Goal: Task Accomplishment & Management: Use online tool/utility

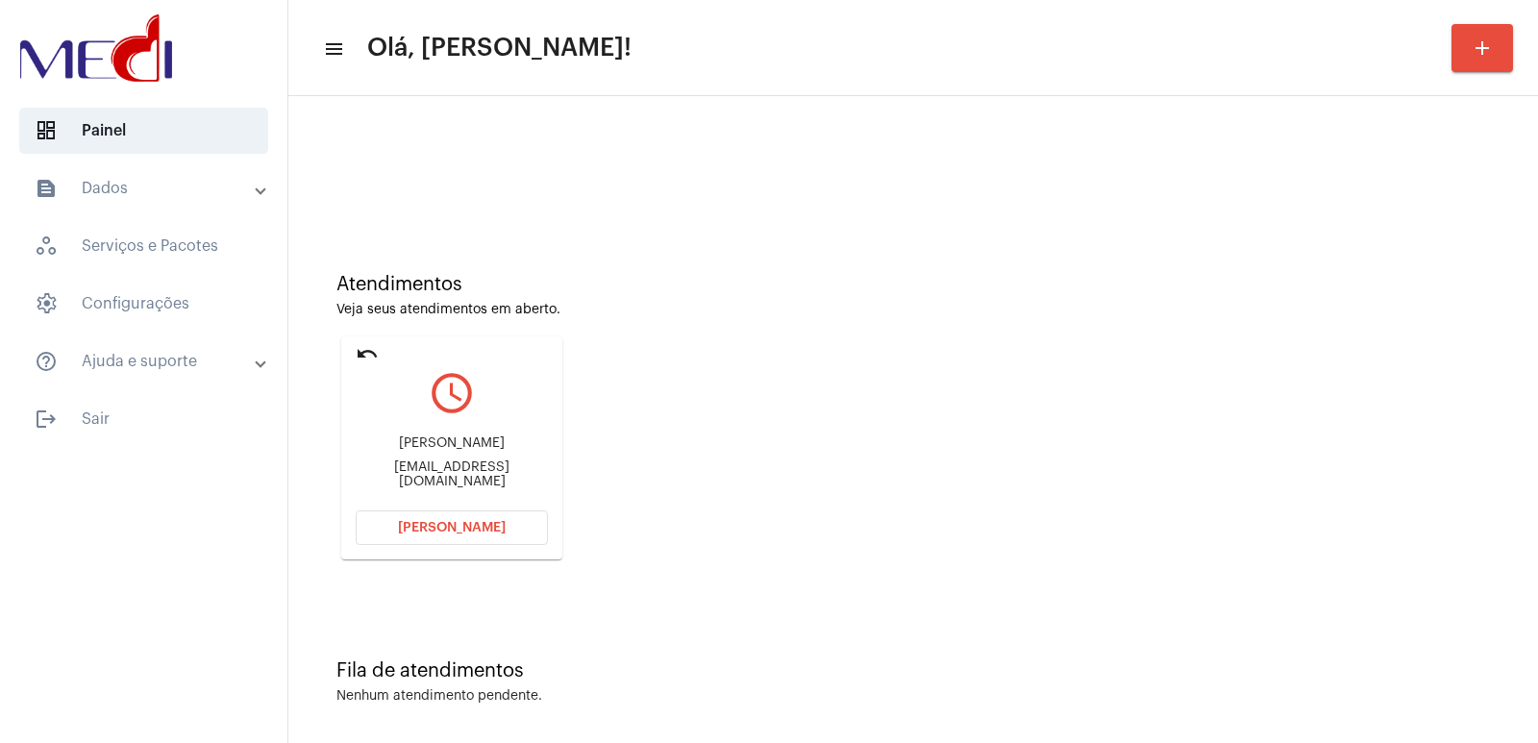
scroll to position [9, 0]
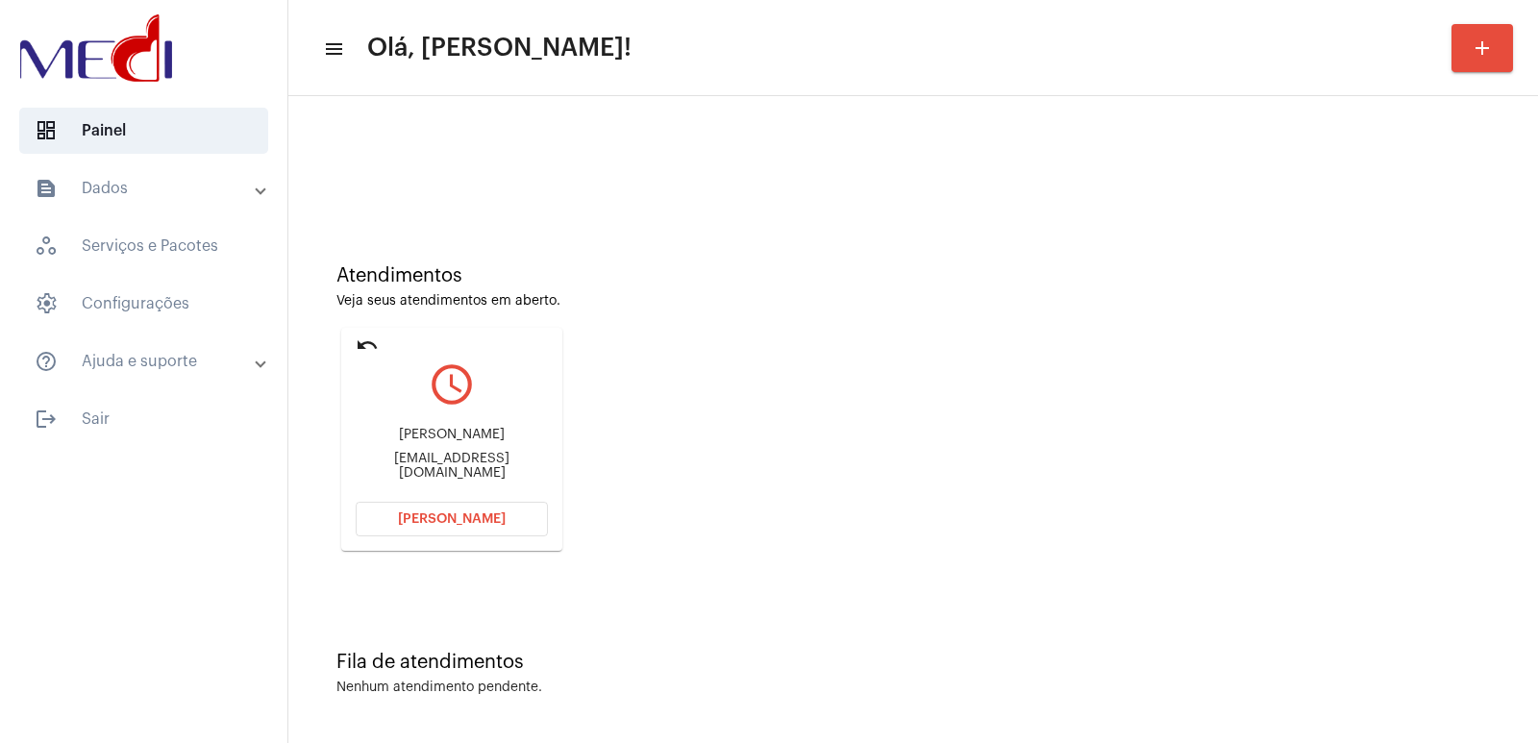
click at [1134, 433] on div "Atendimentos Veja seus atendimentos em aberto. undo query_builder Antônio Carlo…" at bounding box center [913, 401] width 1230 height 386
click at [397, 436] on div "Antônio Carlos Gomes da Silva" at bounding box center [452, 435] width 192 height 14
copy div "Antônio Carlos Gomes da Silva"
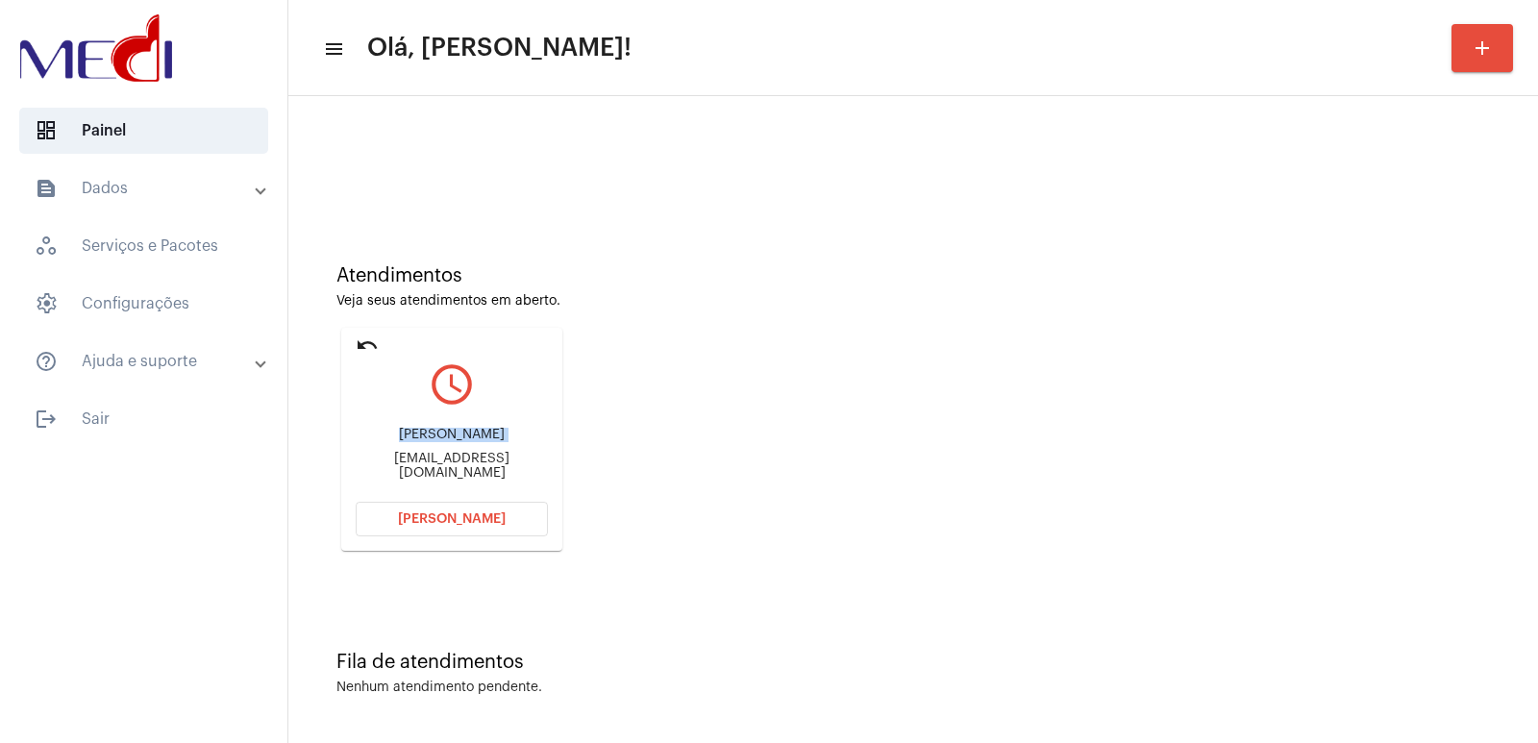
click at [430, 506] on button "Abrir Chamada" at bounding box center [452, 519] width 192 height 35
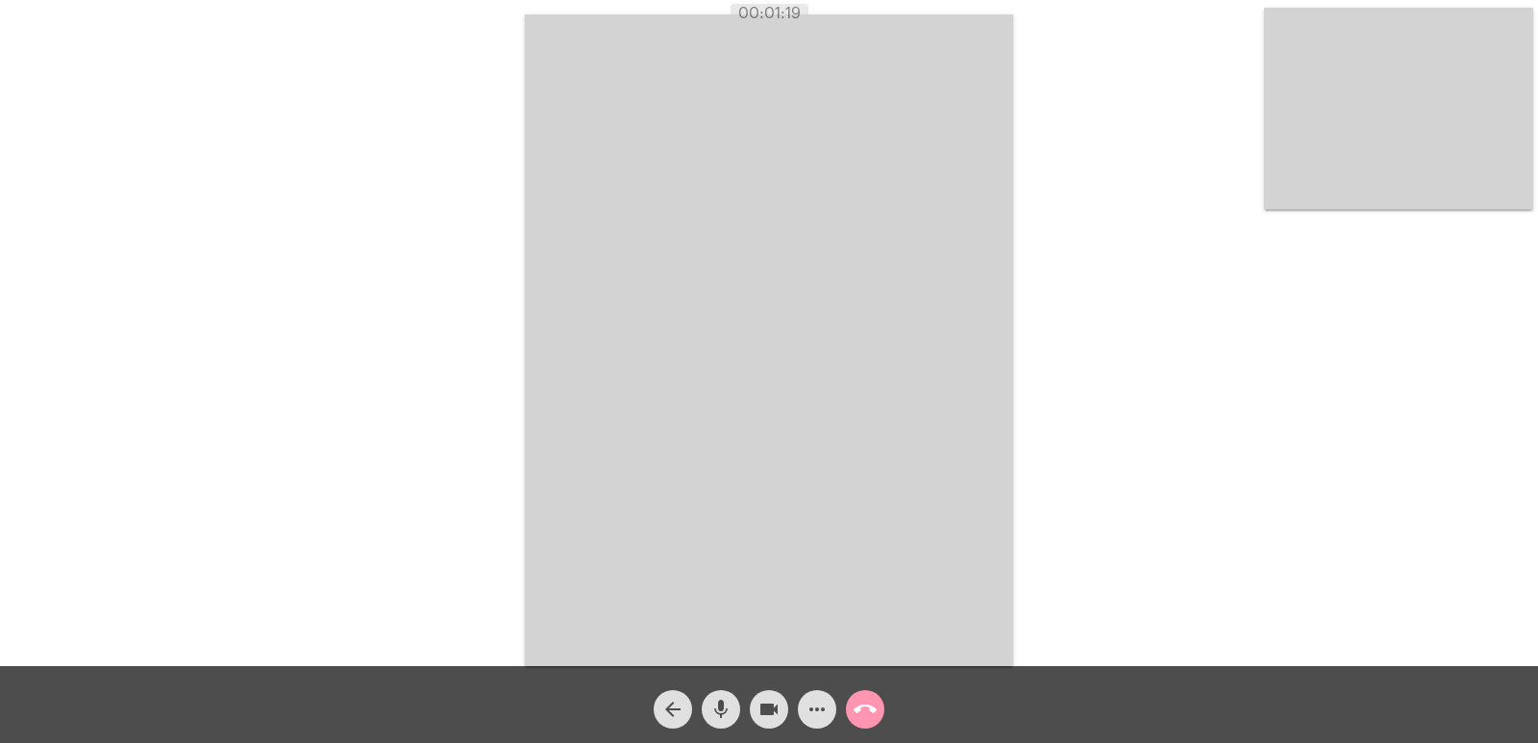
click at [1395, 149] on video at bounding box center [1398, 109] width 269 height 202
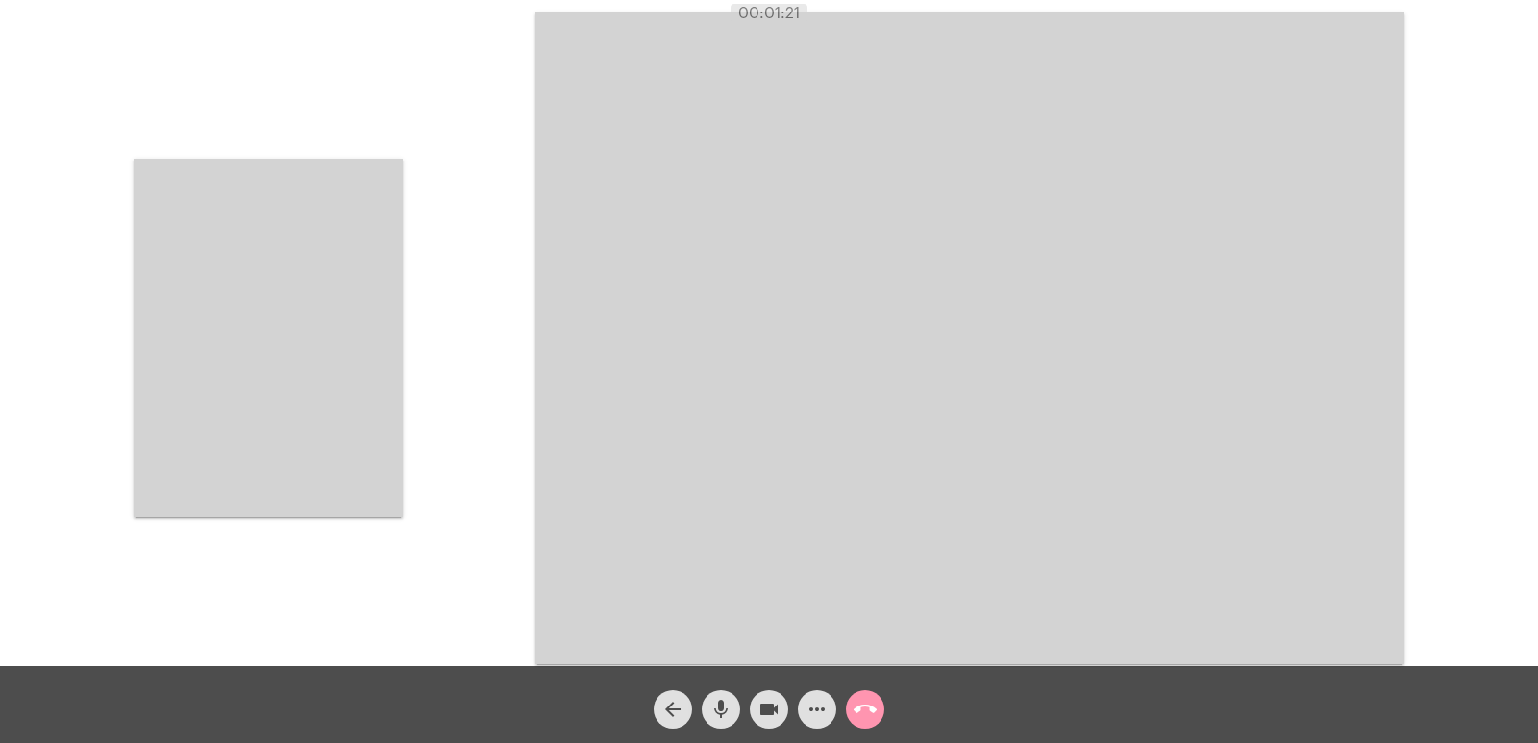
click at [341, 352] on video at bounding box center [268, 338] width 269 height 358
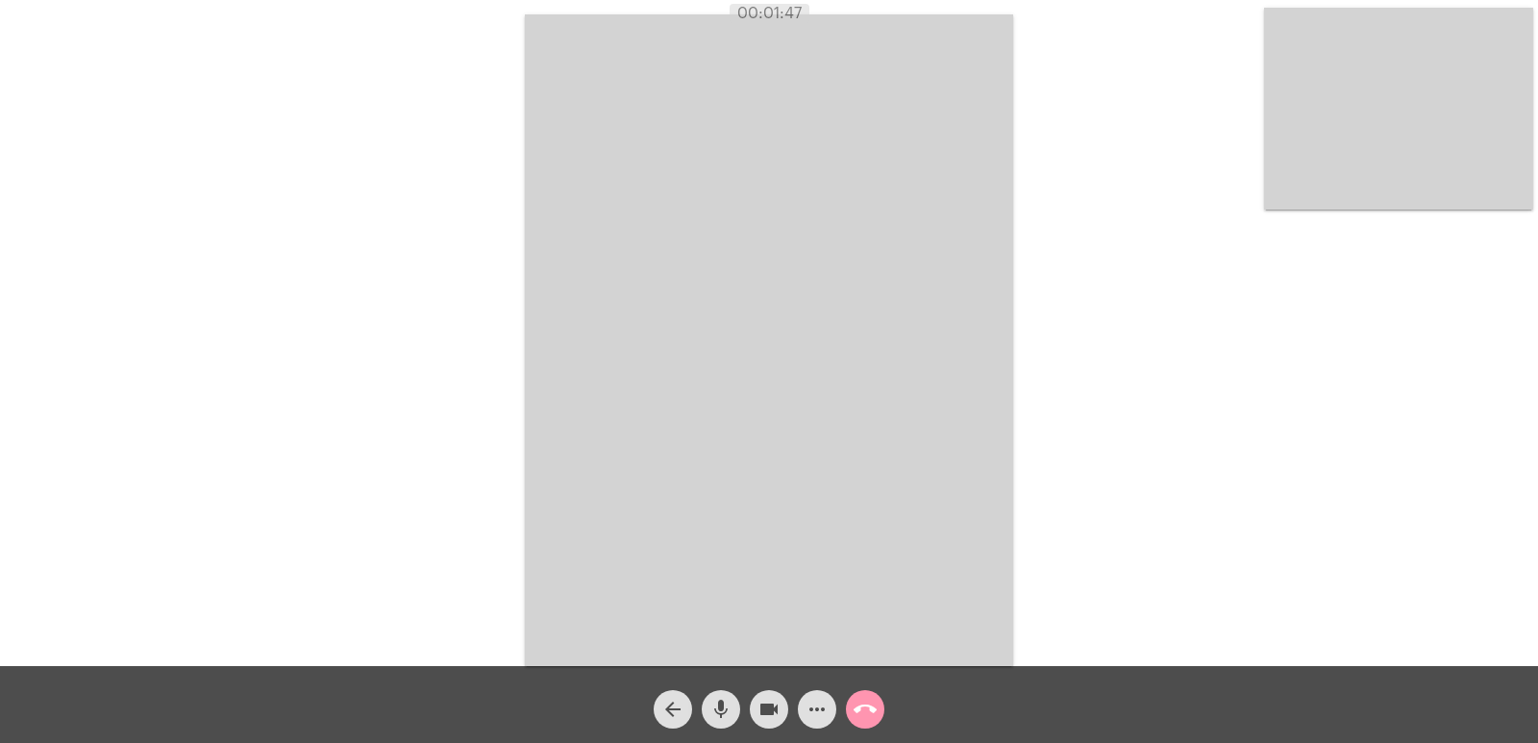
click at [979, 488] on video at bounding box center [769, 340] width 488 height 652
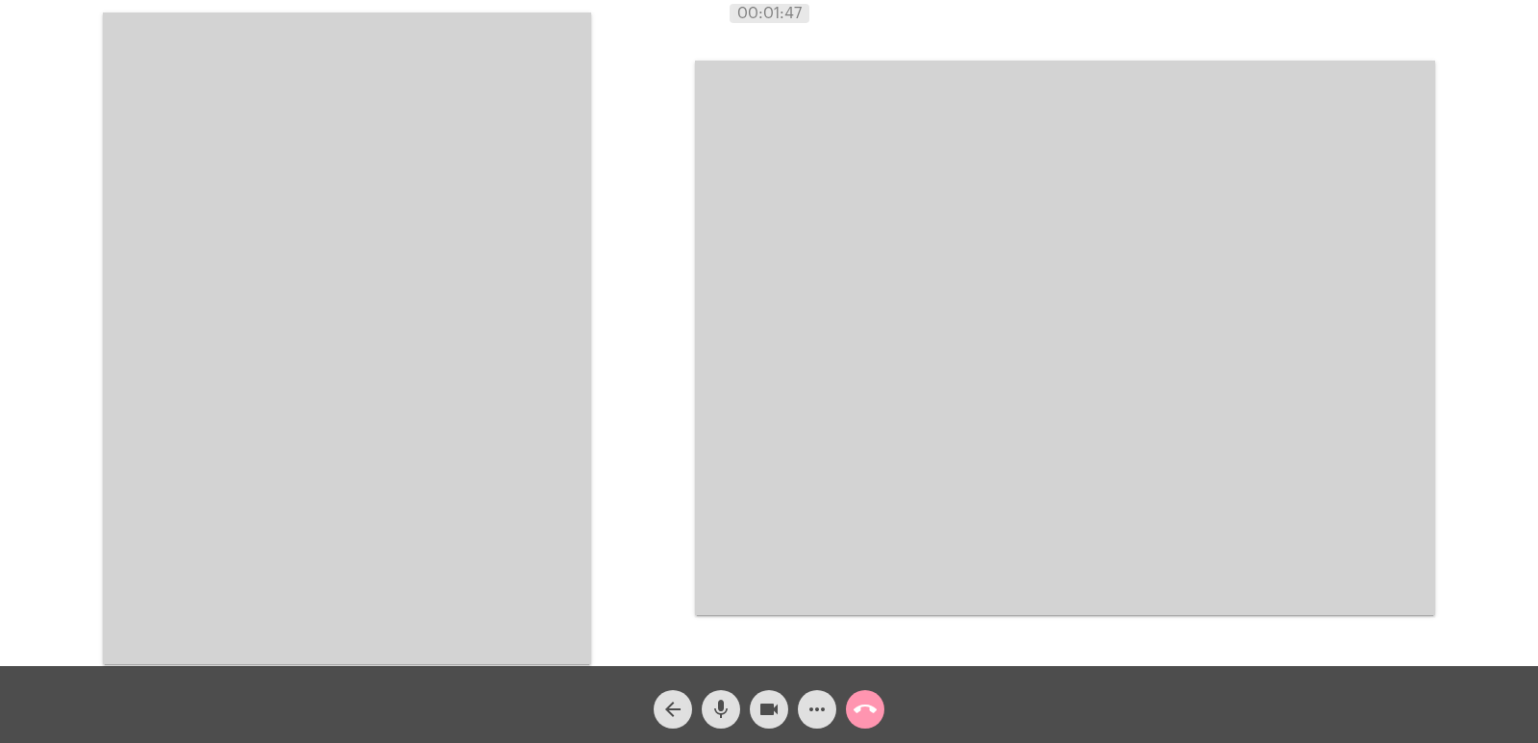
click at [421, 470] on video at bounding box center [347, 338] width 488 height 652
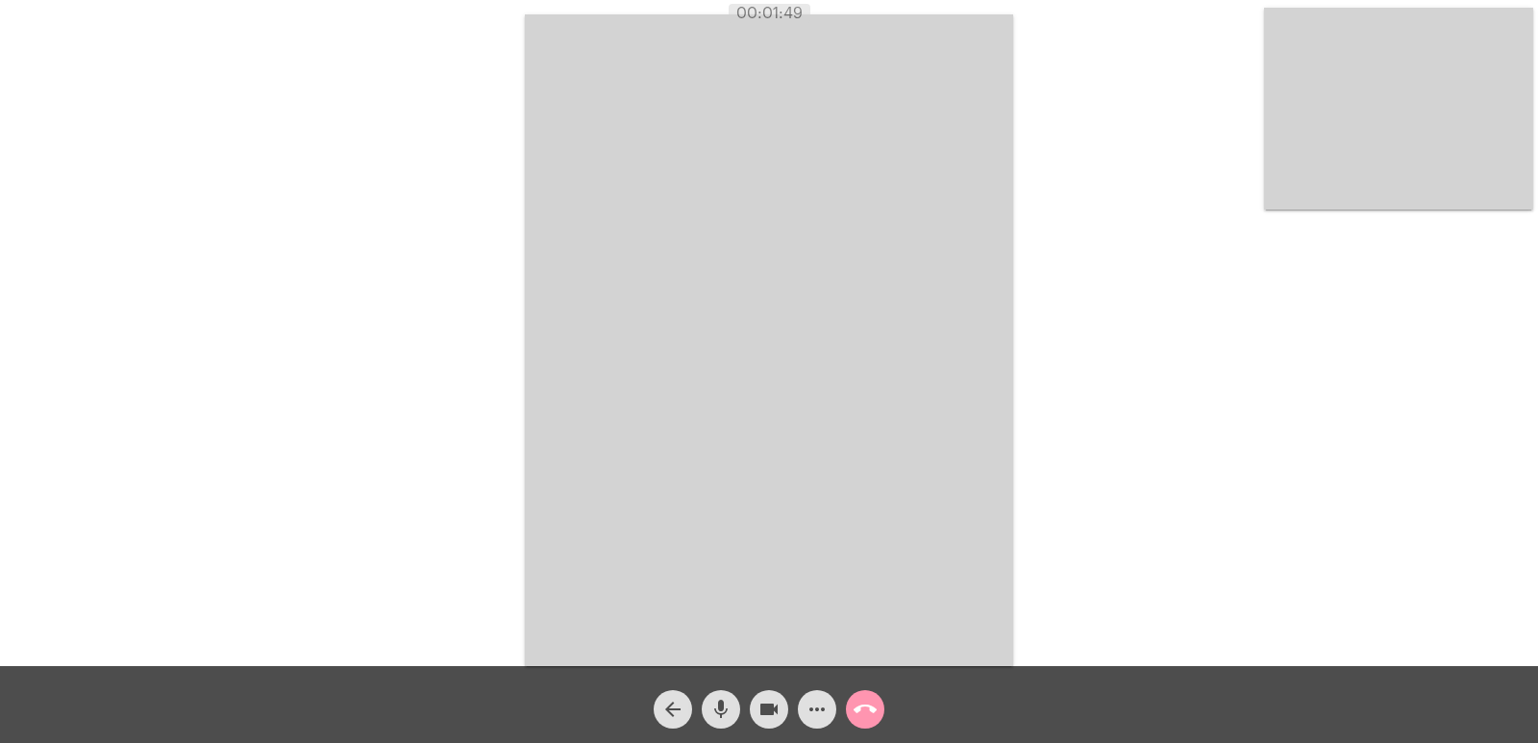
click at [853, 720] on mat-icon "call_end" at bounding box center [864, 709] width 23 height 23
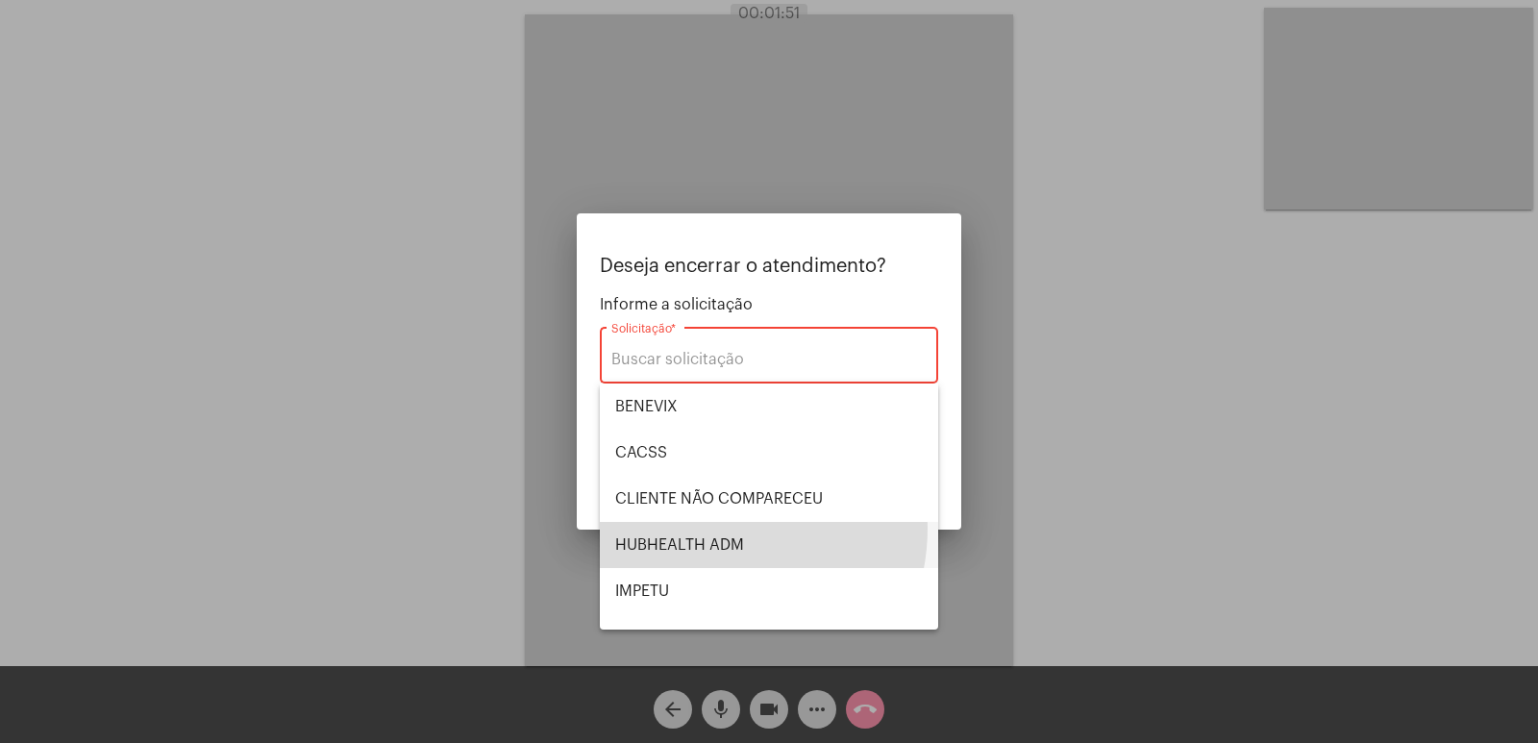
click at [704, 528] on span "HUBHEALTH ADM" at bounding box center [769, 545] width 308 height 46
type input "HUBHEALTH ADM"
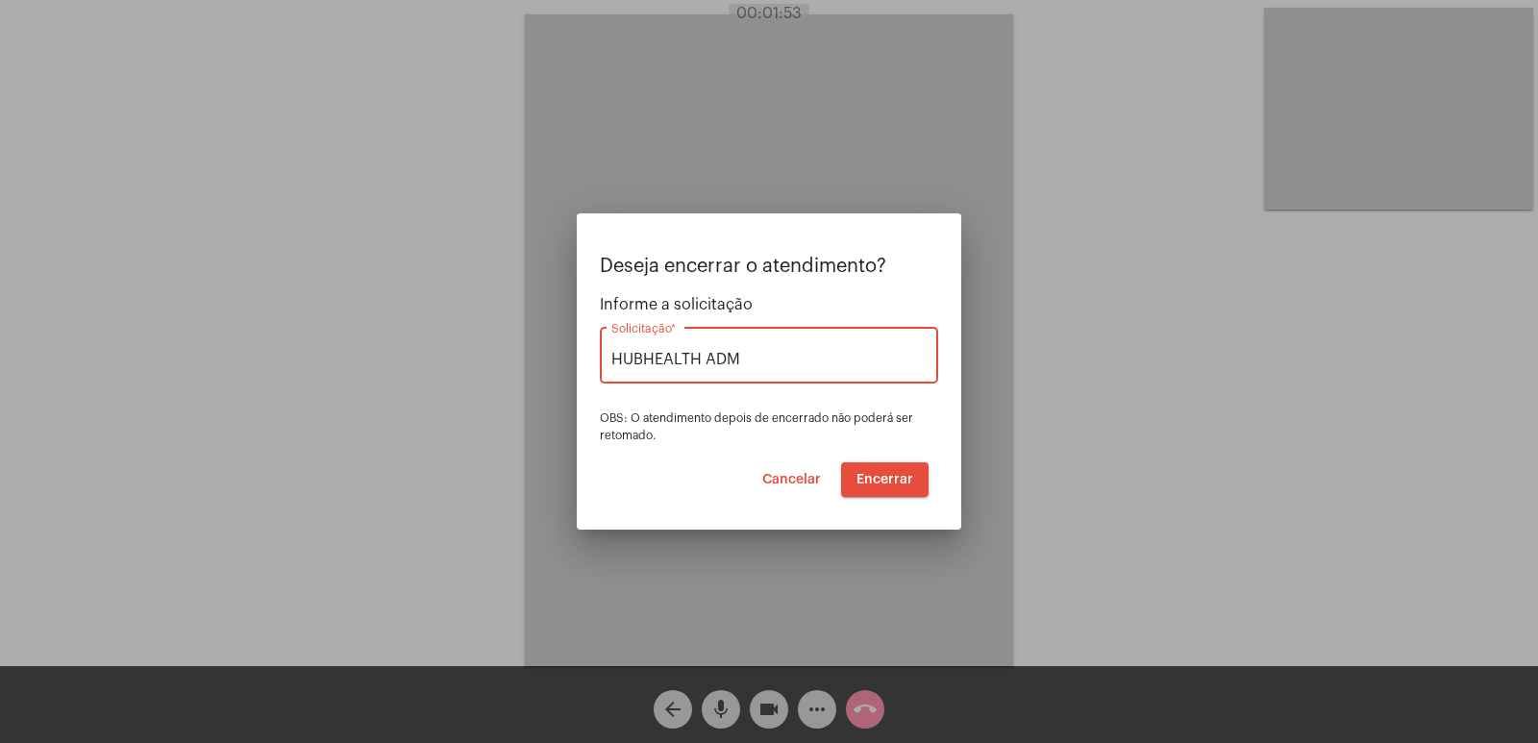
click at [898, 471] on button "Encerrar" at bounding box center [884, 479] width 87 height 35
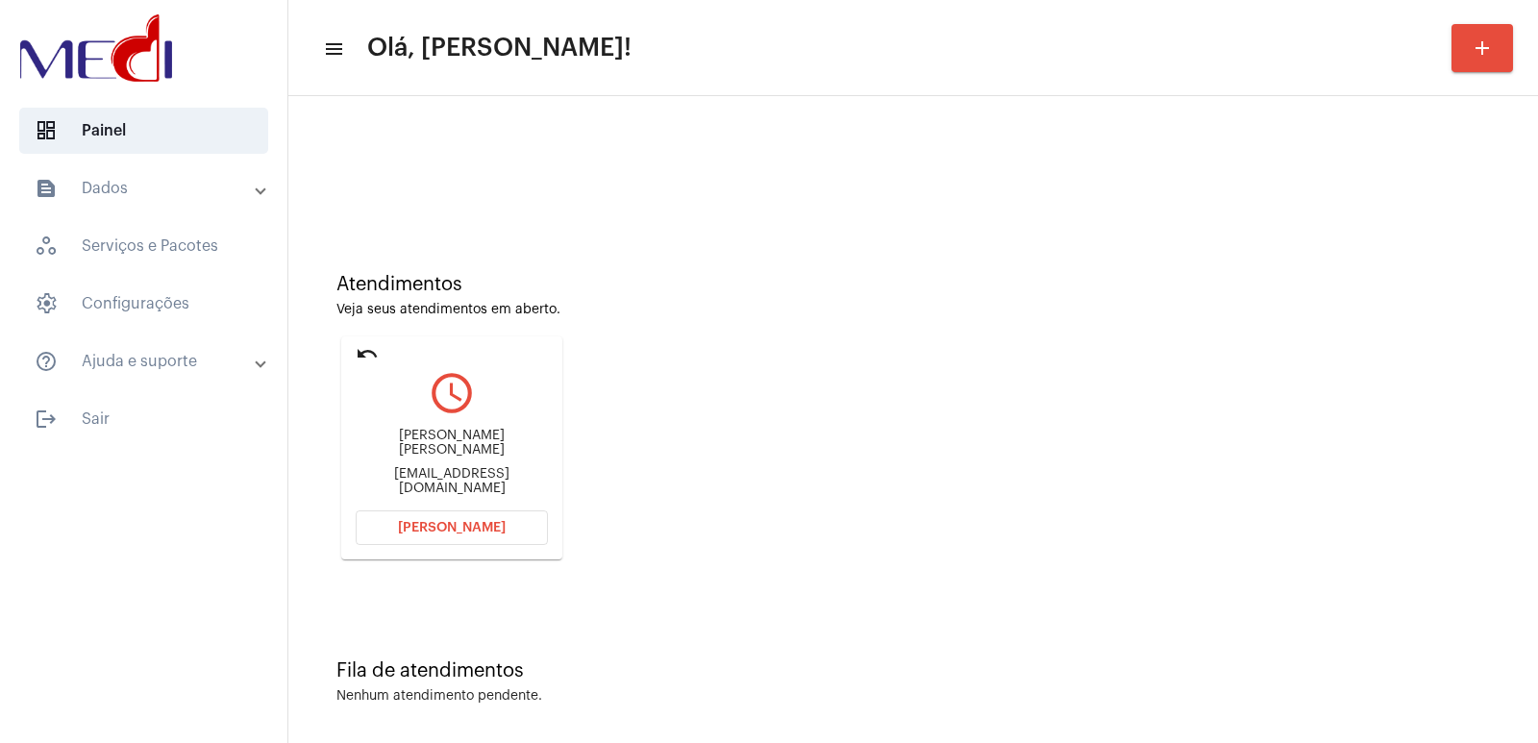
click at [451, 438] on div "Marcia Fabiana Becker Reinehr" at bounding box center [452, 443] width 192 height 29
copy div "Marcia Fabiana Becker Reinehr"
click at [457, 535] on button "Abrir Chamada" at bounding box center [452, 527] width 192 height 35
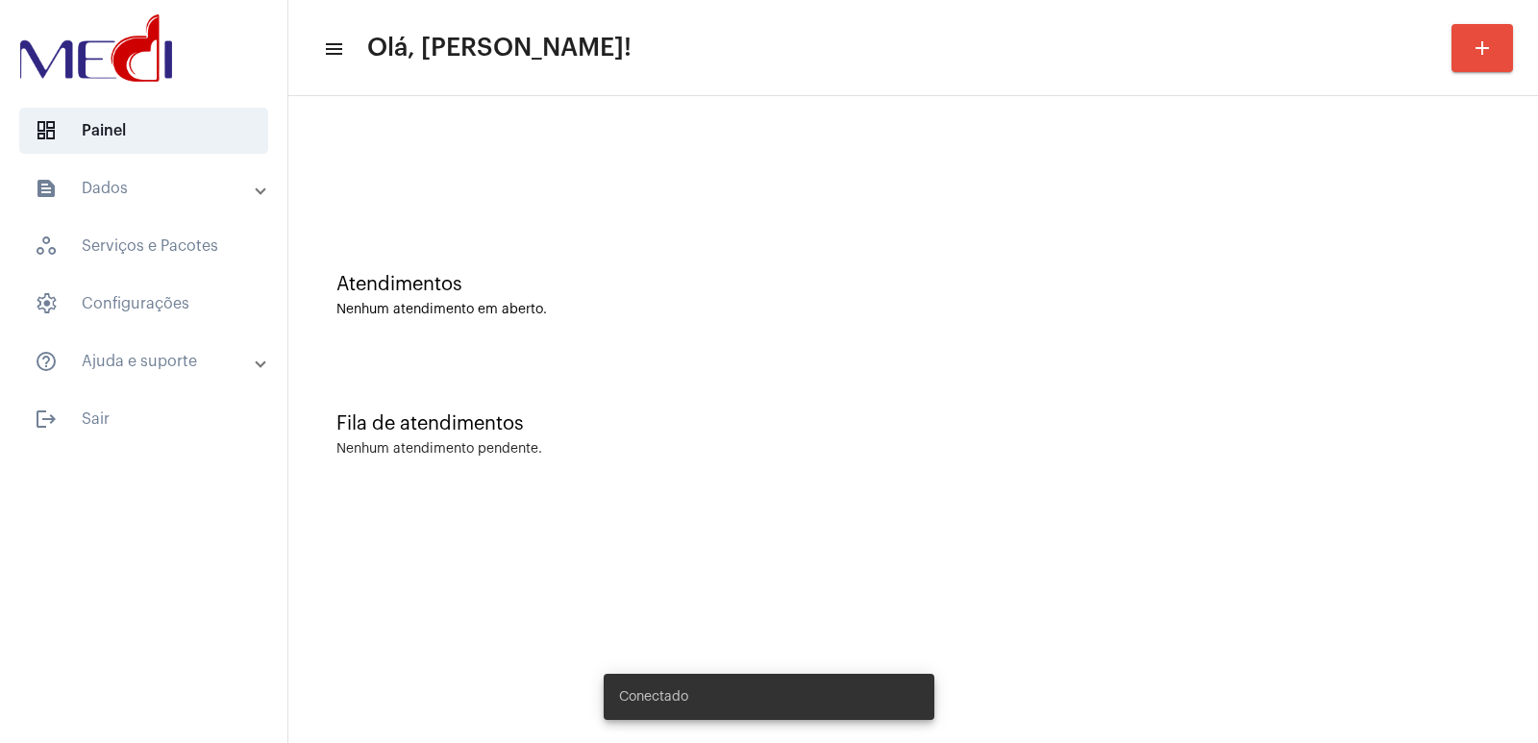
click at [1023, 353] on div "Atendimentos Nenhum atendimento em aberto." at bounding box center [913, 285] width 1230 height 139
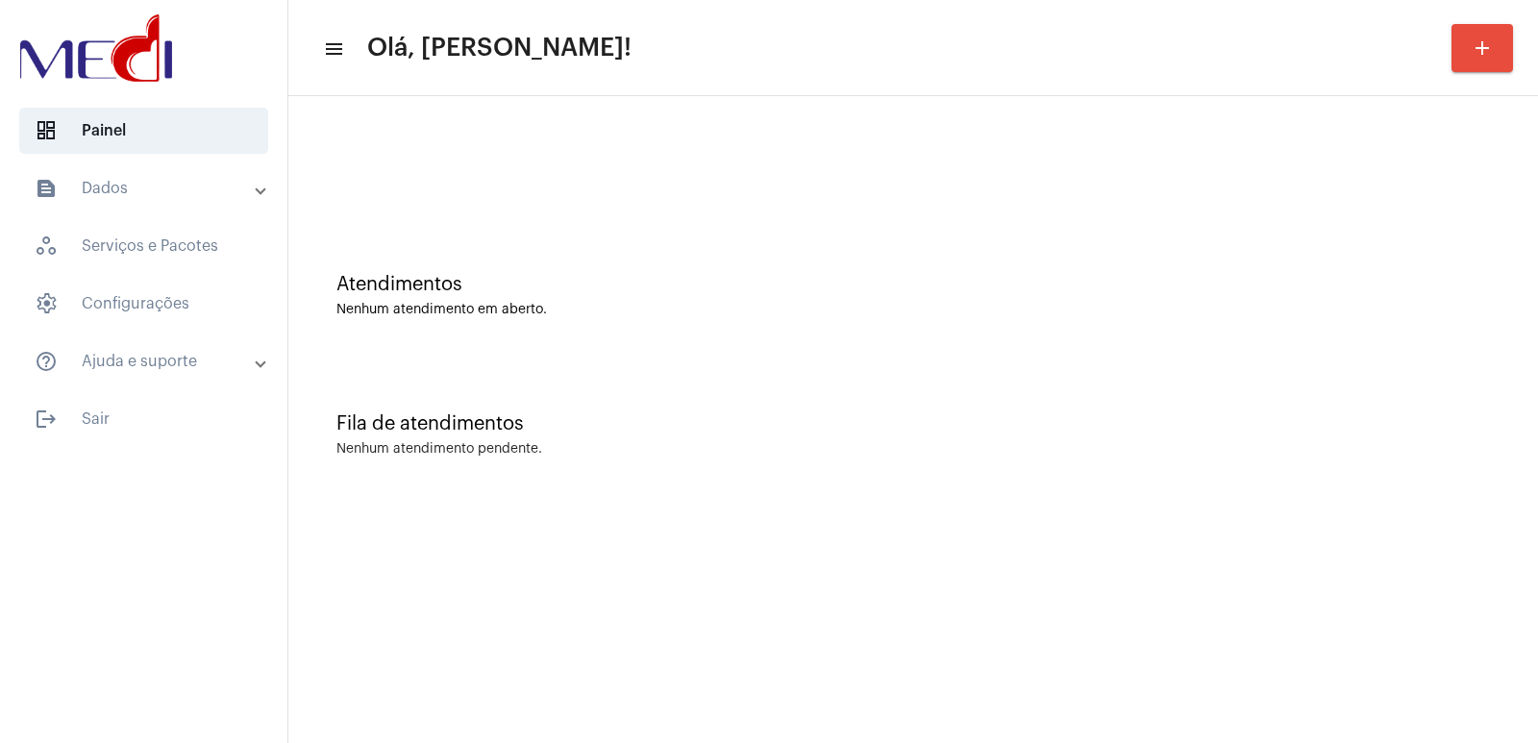
click at [1044, 438] on div "Fila de atendimentos Nenhum atendimento pendente." at bounding box center [913, 425] width 1230 height 139
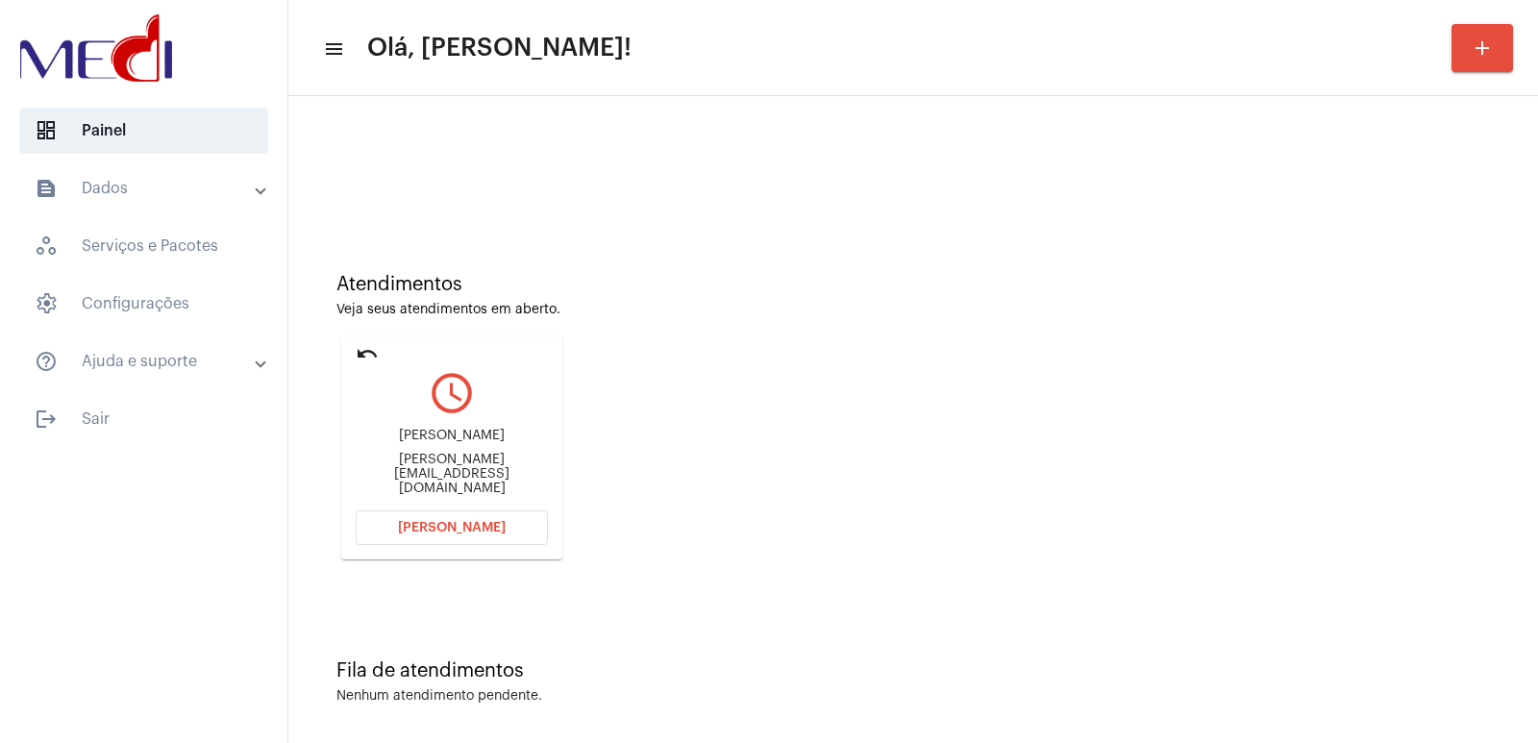
click at [1097, 495] on div "Atendimentos Veja seus atendimentos em aberto. undo query_builder Tatiana Milho…" at bounding box center [913, 409] width 1230 height 386
click at [511, 443] on div "Tatiana Milhomem Martins" at bounding box center [452, 436] width 192 height 14
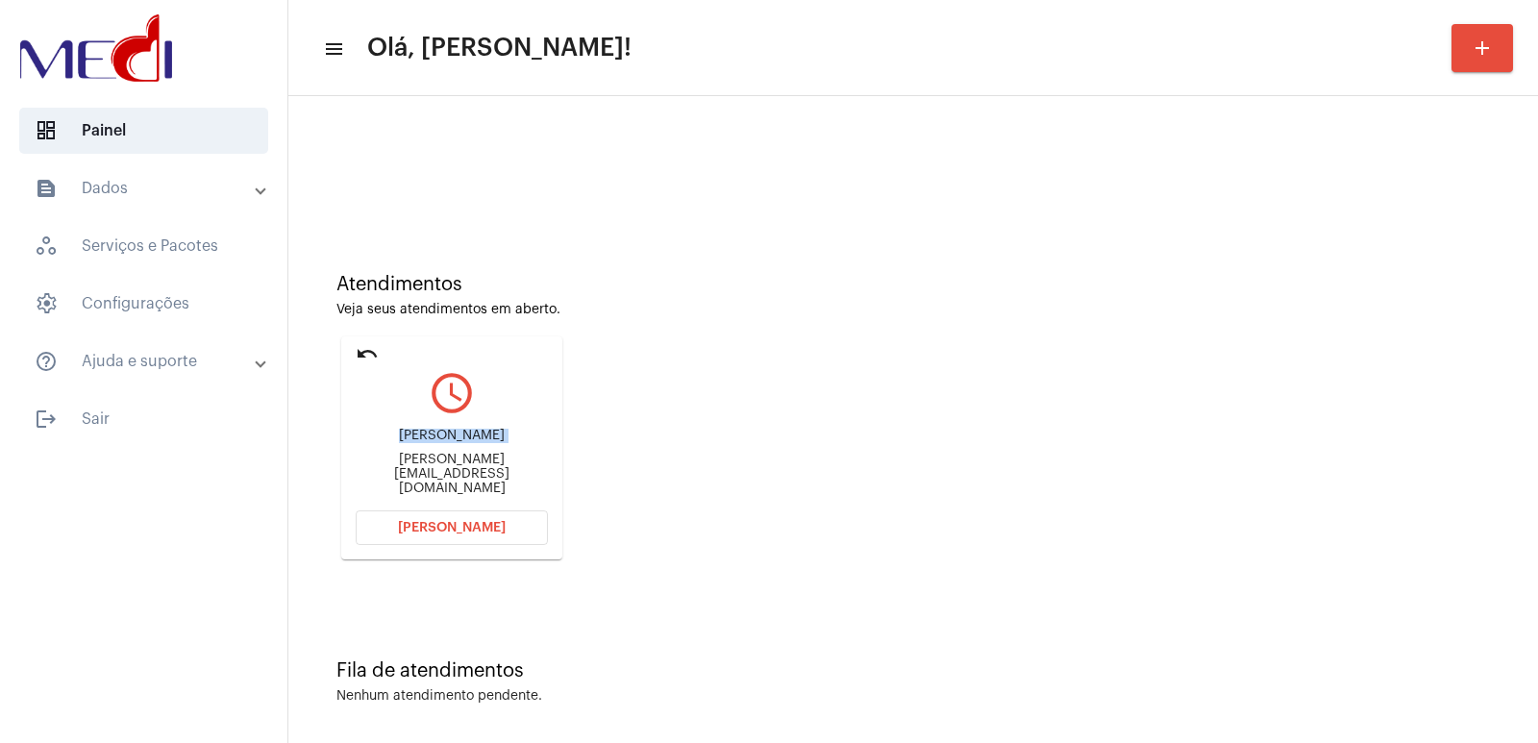
copy div "Tatiana Milhomem Martins"
click at [448, 477] on div "tatiana_milhomem@hotmail.com" at bounding box center [452, 474] width 192 height 43
copy mat-card-content "tatiana_milhomem@hotmail.com Abrir Chamada"
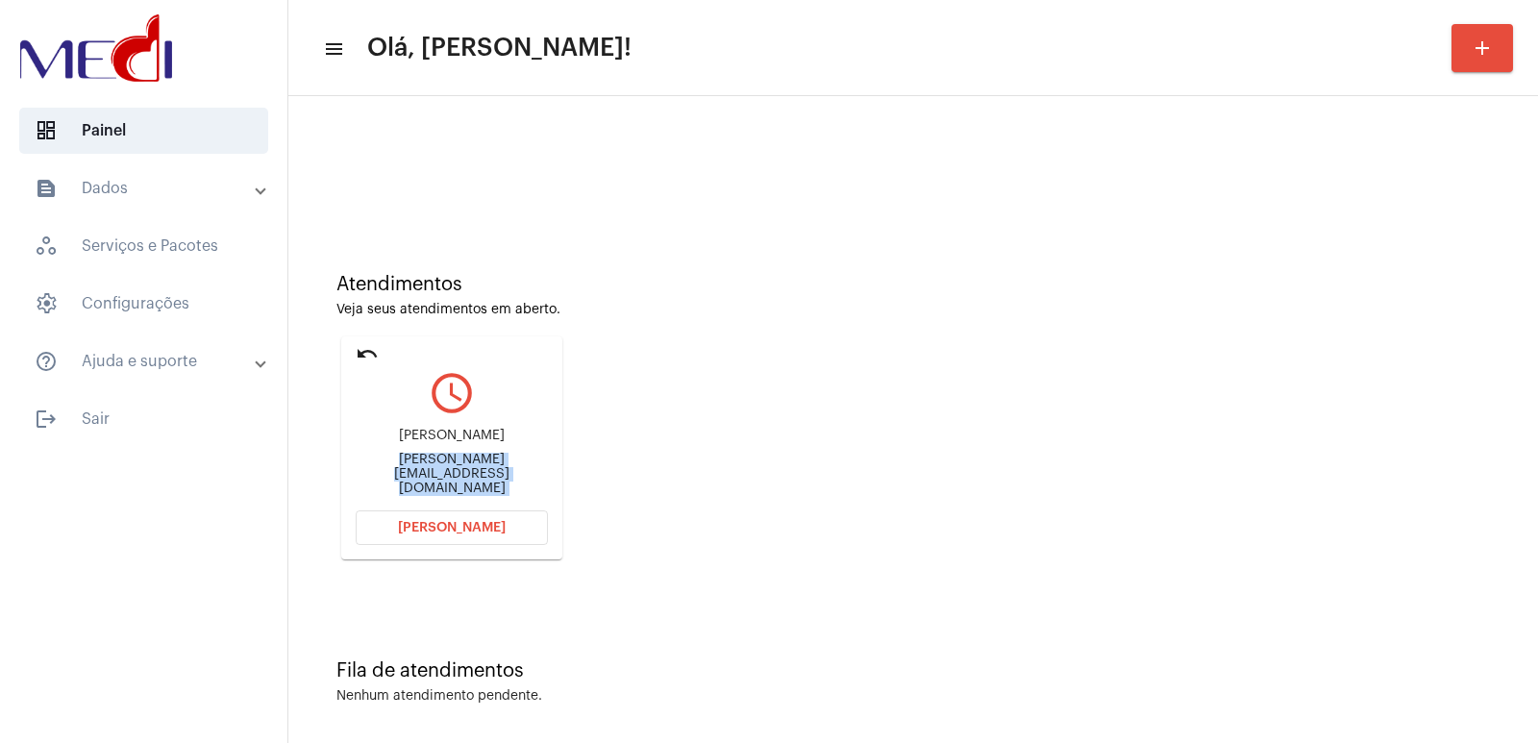
click at [507, 531] on button "Abrir Chamada" at bounding box center [452, 527] width 192 height 35
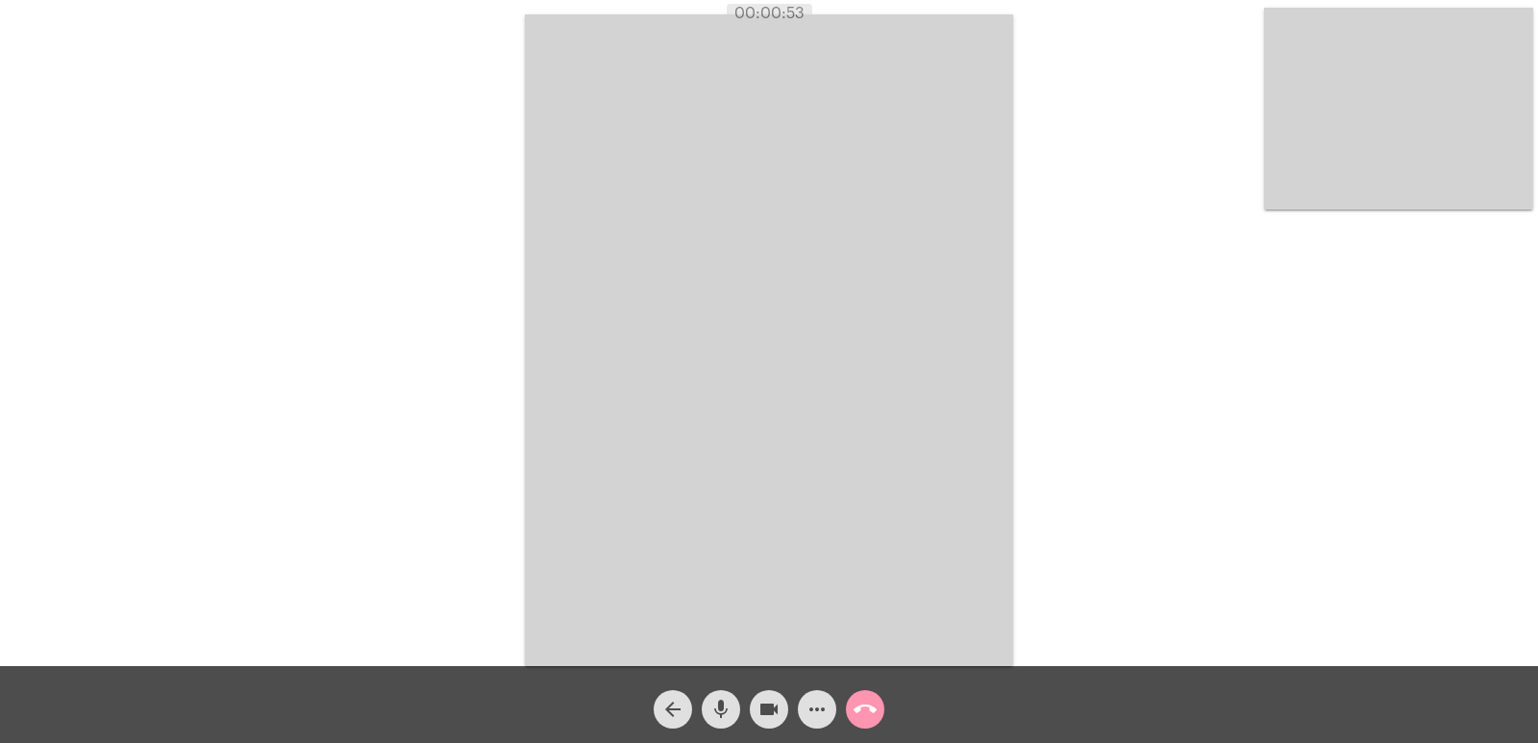
click at [864, 710] on mat-icon "call_end" at bounding box center [864, 709] width 23 height 23
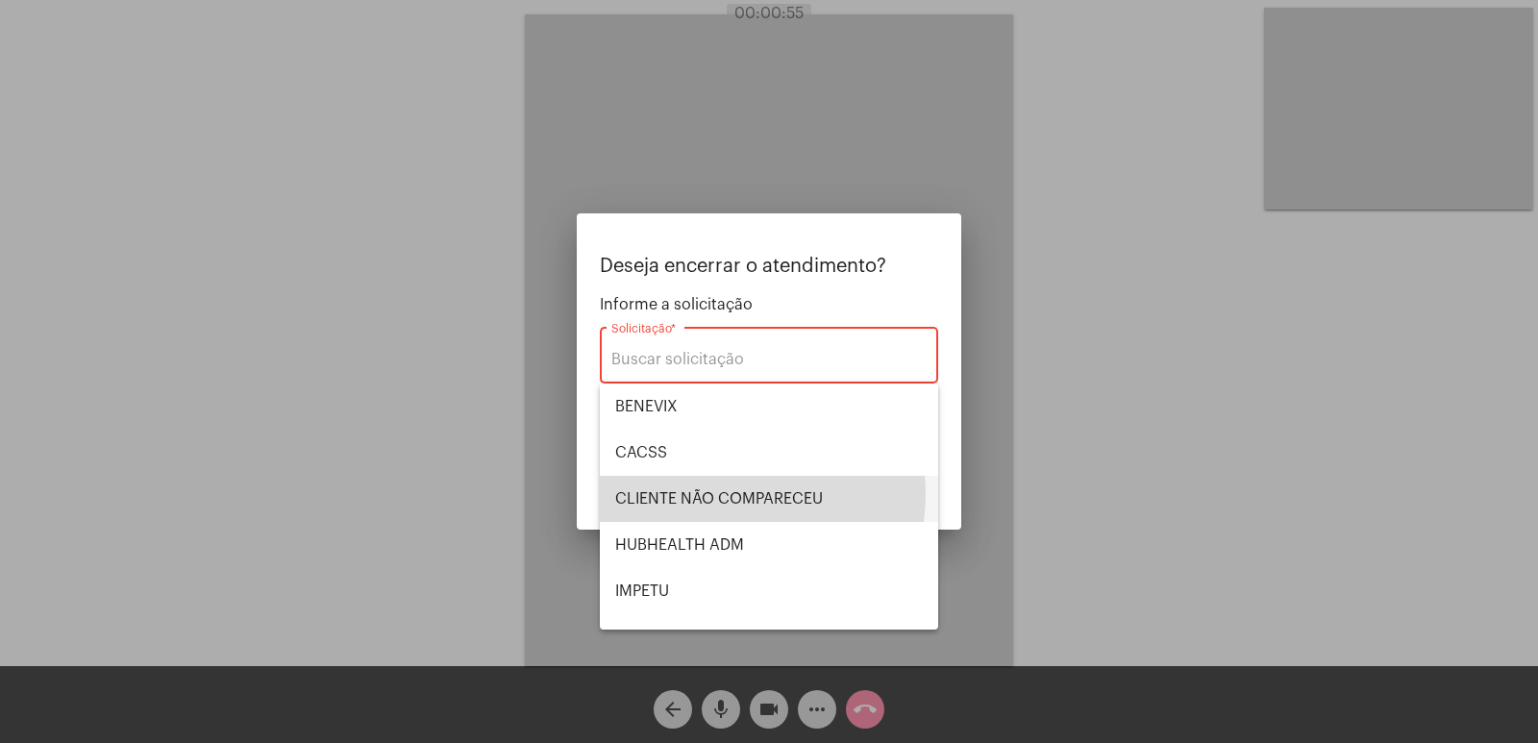
click at [728, 494] on span "CLIENTE NÃO COMPARECEU" at bounding box center [769, 499] width 308 height 46
type input "CLIENTE NÃO COMPARECEU"
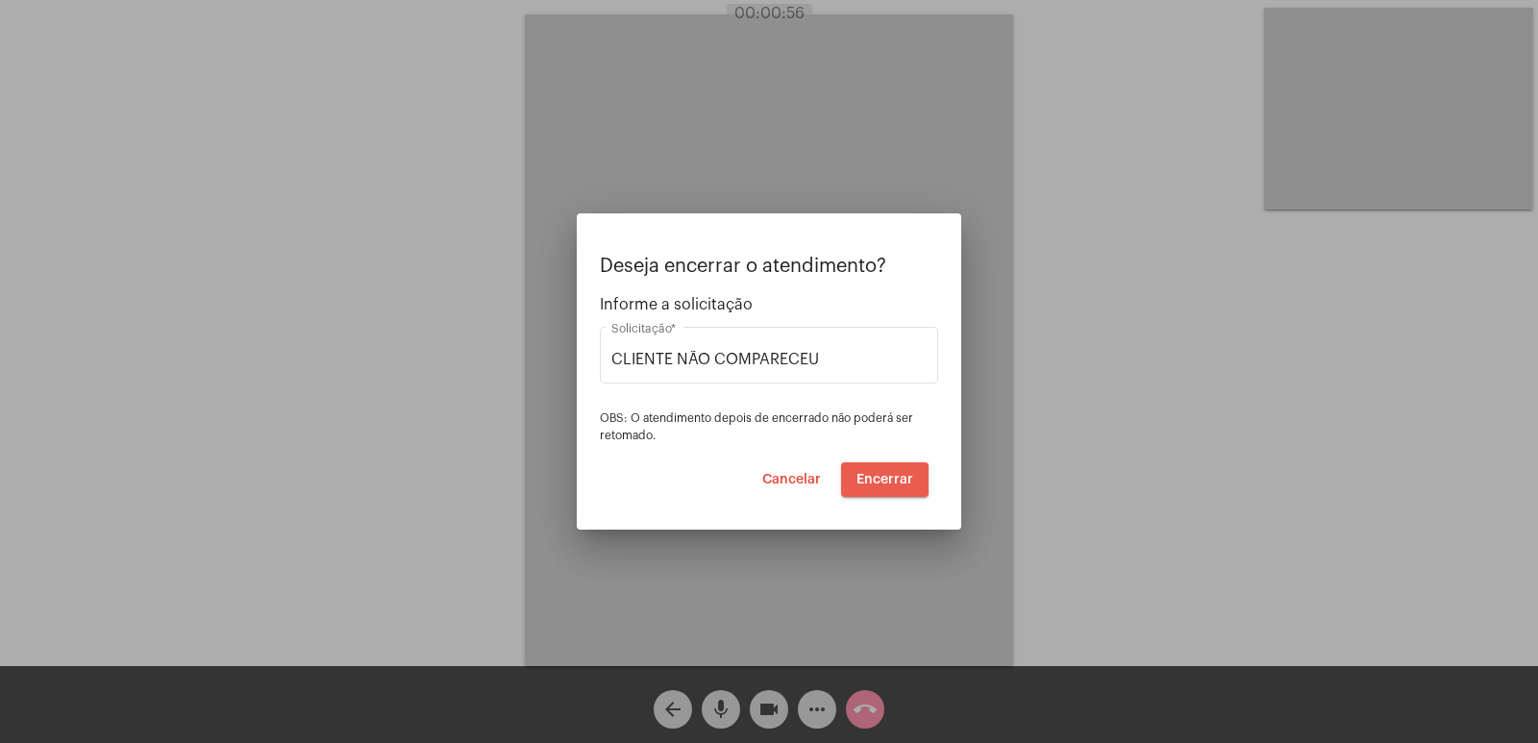
click at [894, 477] on span "Encerrar" at bounding box center [884, 479] width 57 height 13
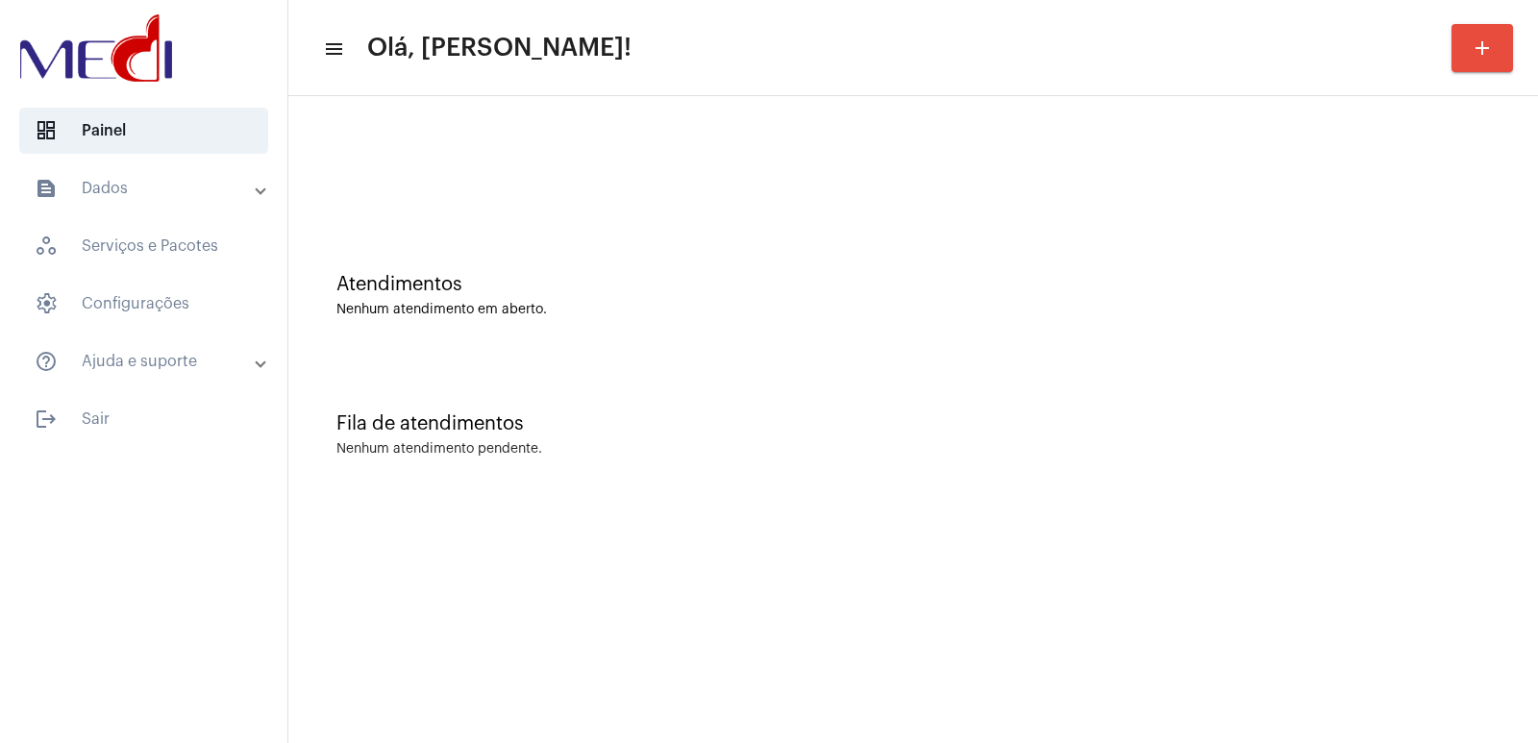
click at [1285, 387] on div "Fila de atendimentos Nenhum atendimento pendente." at bounding box center [913, 425] width 1230 height 139
click at [1186, 477] on div "Fila de atendimentos Nenhum atendimento pendente." at bounding box center [913, 425] width 1230 height 139
click at [1172, 289] on div "Atendimentos" at bounding box center [912, 284] width 1153 height 21
